Goal: Navigation & Orientation: Find specific page/section

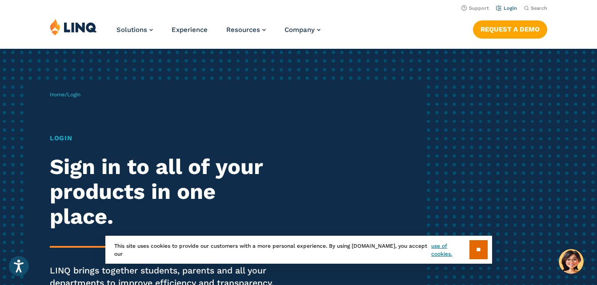
click at [510, 8] on link "Login" at bounding box center [506, 8] width 21 height 6
click at [509, 8] on link "Login" at bounding box center [506, 8] width 21 height 6
click at [70, 31] on img at bounding box center [73, 27] width 47 height 17
